Goal: Transaction & Acquisition: Book appointment/travel/reservation

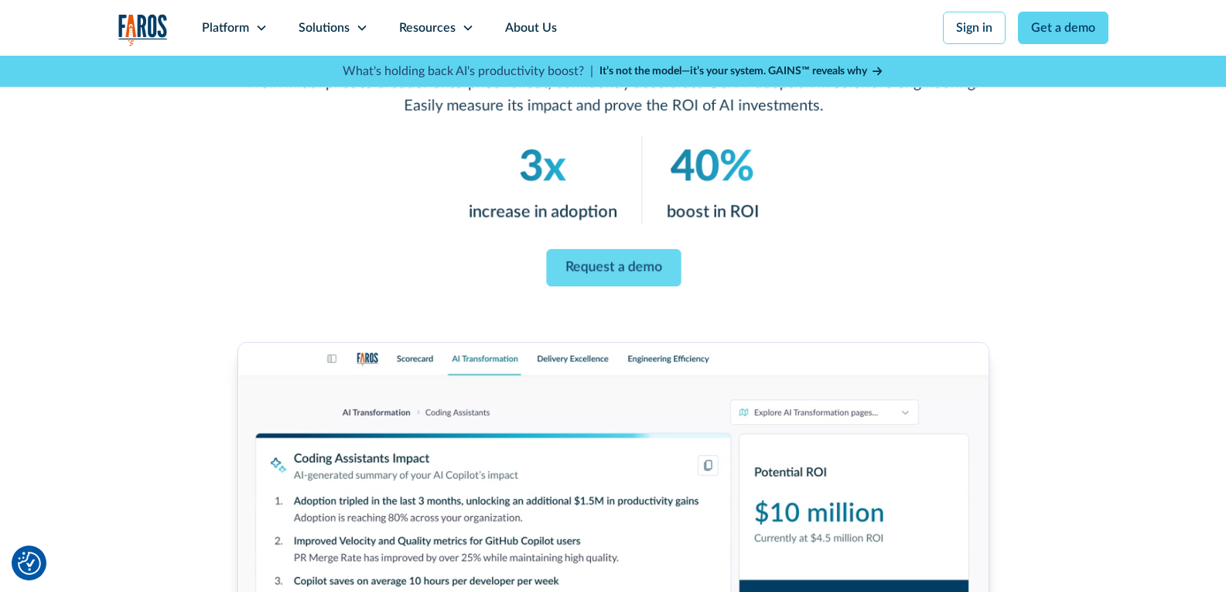
scroll to position [155, 0]
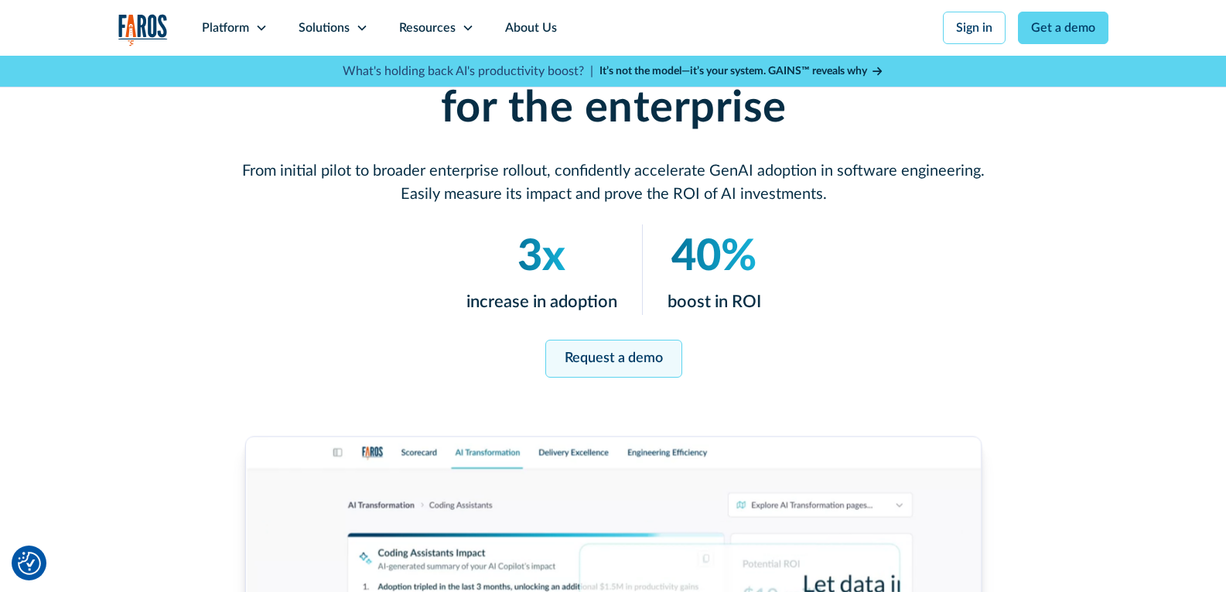
click at [595, 349] on link "Request a demo" at bounding box center [612, 359] width 137 height 38
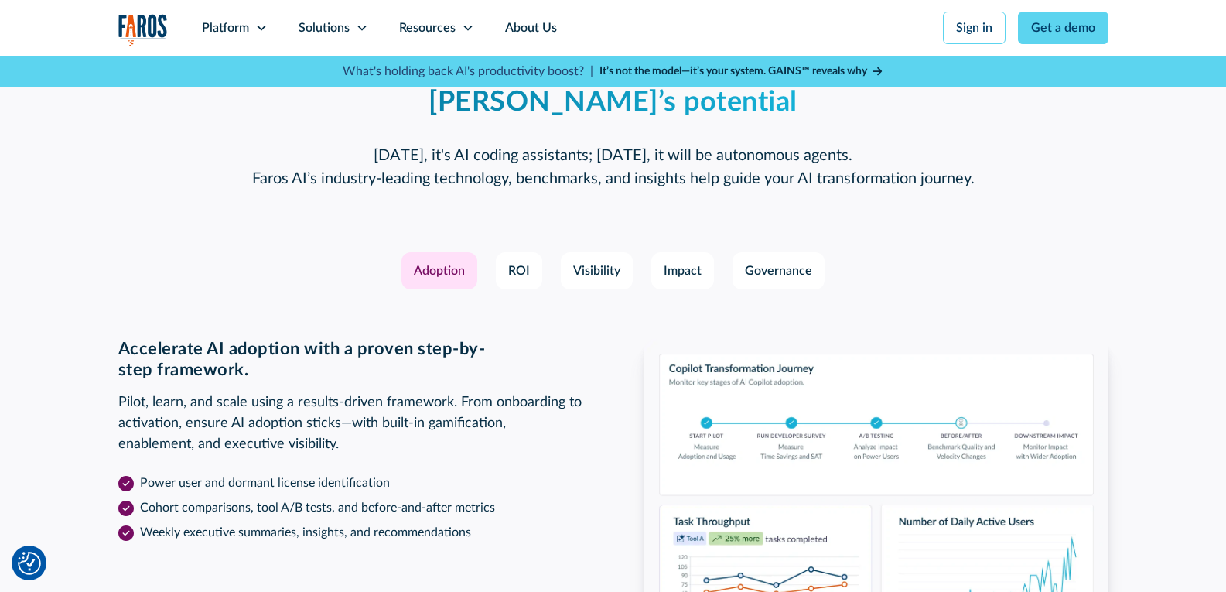
scroll to position [2180, 0]
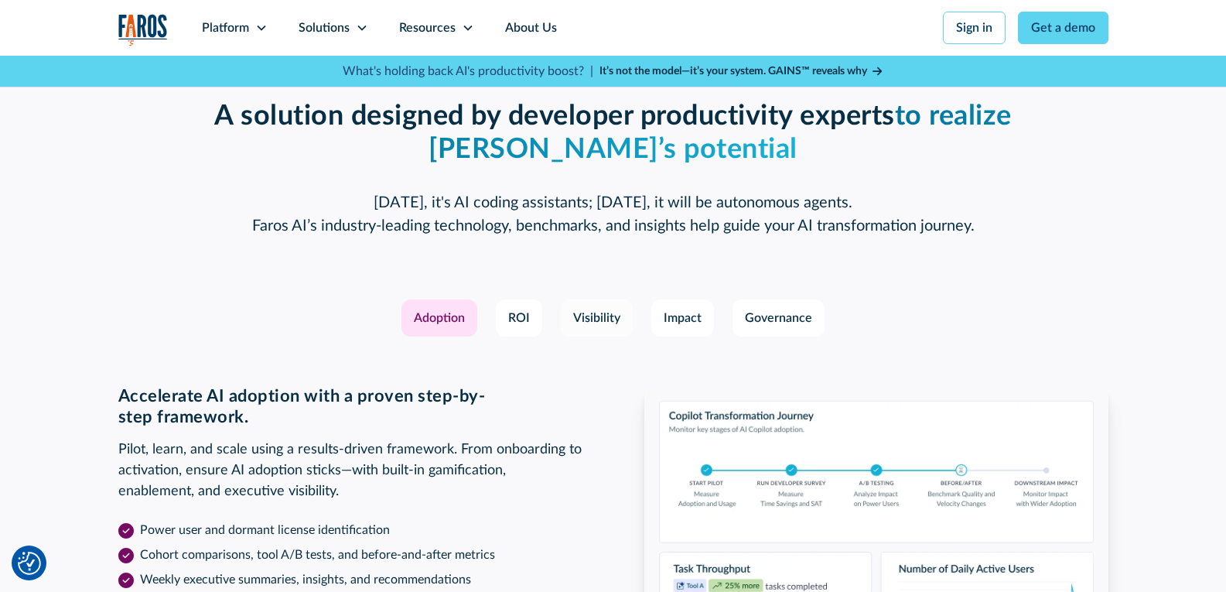
click at [615, 311] on div "Visibility" at bounding box center [596, 318] width 47 height 19
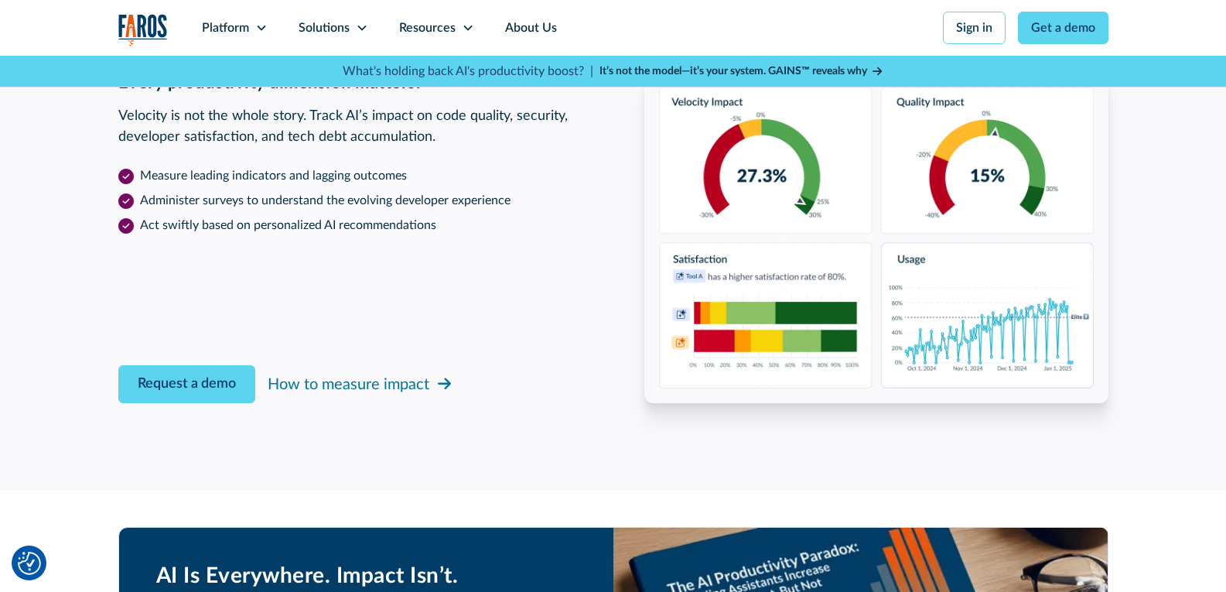
scroll to position [2540, 0]
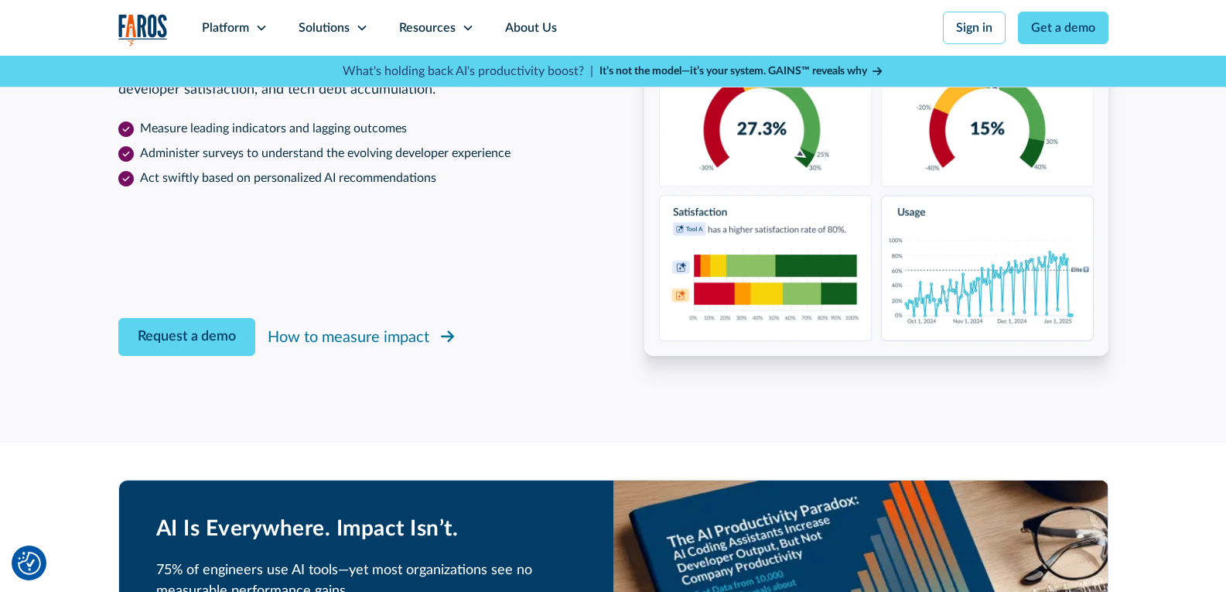
click at [449, 333] on icon at bounding box center [447, 336] width 13 height 12
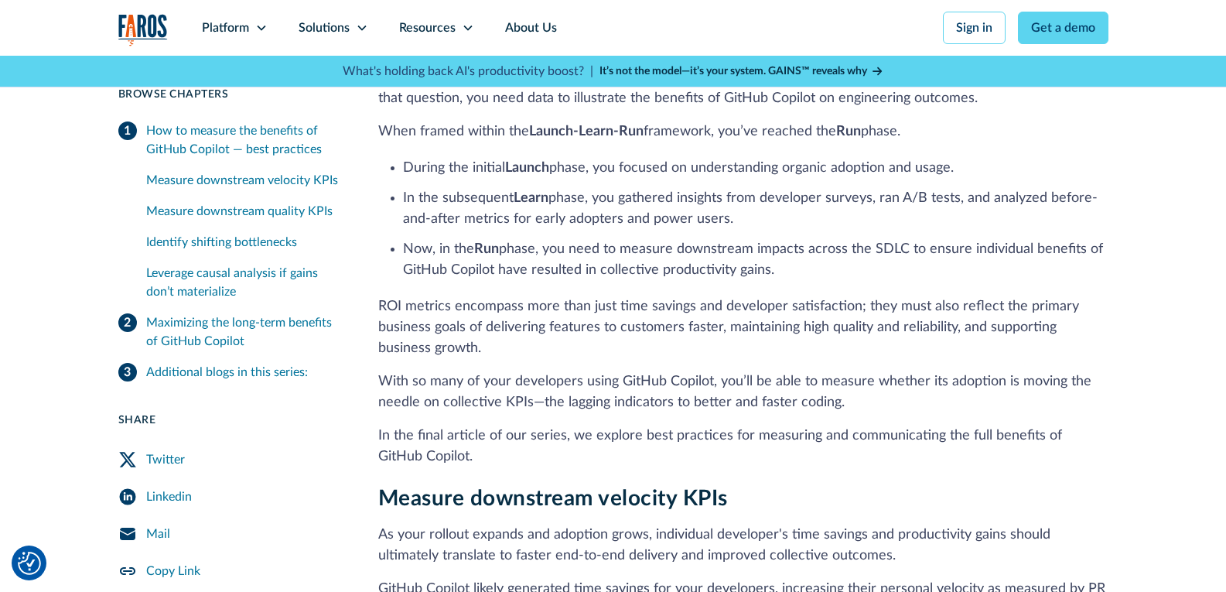
scroll to position [464, 0]
